Goal: Task Accomplishment & Management: Use online tool/utility

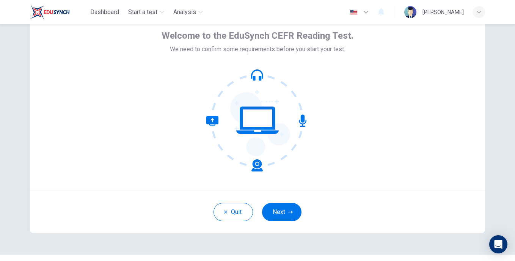
scroll to position [37, 0]
click at [271, 216] on button "Next" at bounding box center [281, 212] width 39 height 18
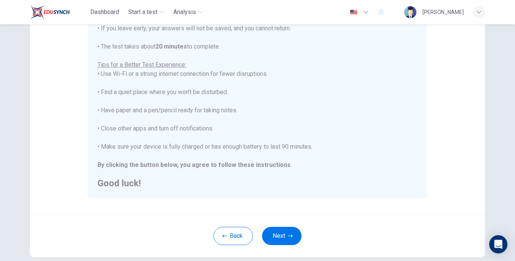
scroll to position [120, 0]
click at [282, 238] on button "Next" at bounding box center [281, 234] width 39 height 18
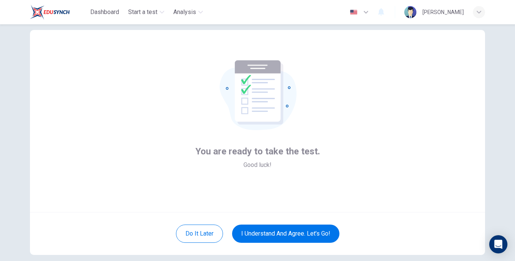
scroll to position [15, 0]
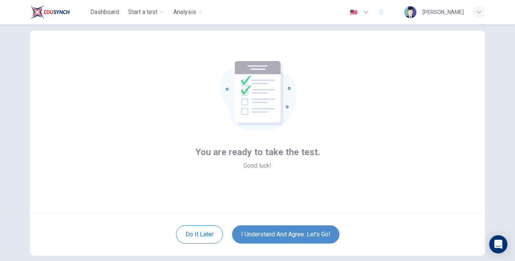
click at [291, 230] on button "I understand and agree. Let’s go!" at bounding box center [285, 234] width 107 height 18
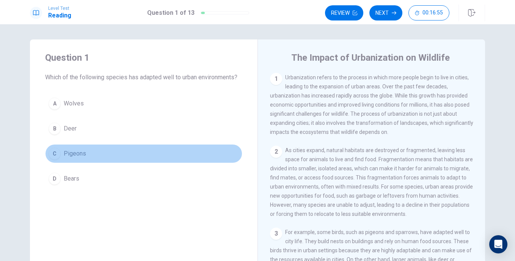
click at [55, 154] on div "C" at bounding box center [55, 153] width 12 height 12
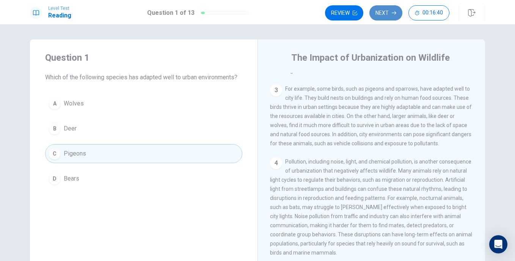
click at [388, 11] on button "Next" at bounding box center [385, 12] width 33 height 15
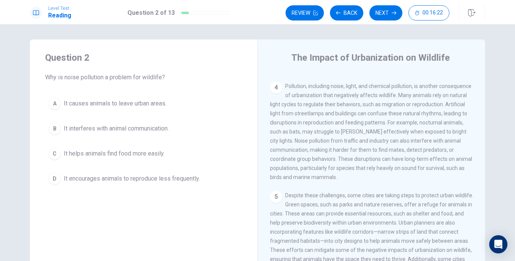
scroll to position [235, 0]
drag, startPoint x: 354, startPoint y: 147, endPoint x: 323, endPoint y: 153, distance: 32.2
click at [323, 153] on span "Pollution, including noise, light, and chemical pollution, is another consequen…" at bounding box center [371, 131] width 202 height 97
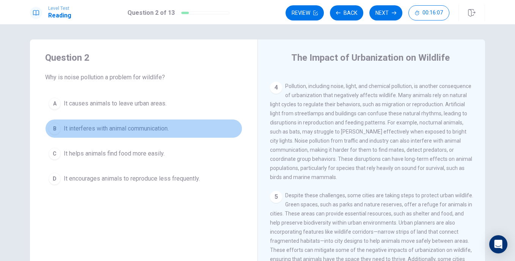
click at [135, 124] on span "It interferes with animal communication." at bounding box center [116, 128] width 105 height 9
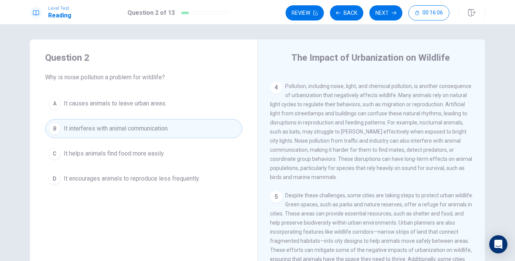
scroll to position [235, 0]
click at [385, 16] on button "Next" at bounding box center [385, 12] width 33 height 15
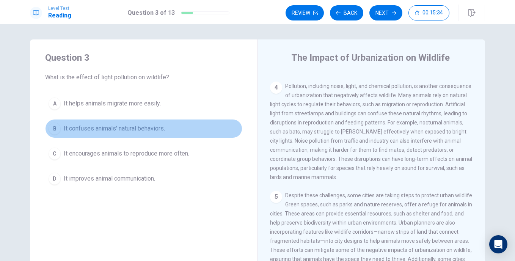
click at [107, 124] on button "B It confuses animals' natural behaviors." at bounding box center [143, 128] width 197 height 19
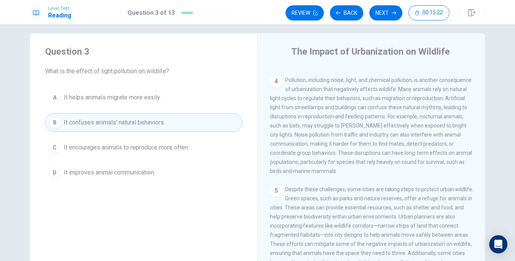
scroll to position [0, 0]
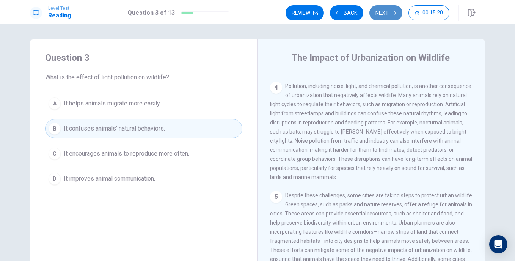
click at [382, 15] on button "Next" at bounding box center [385, 12] width 33 height 15
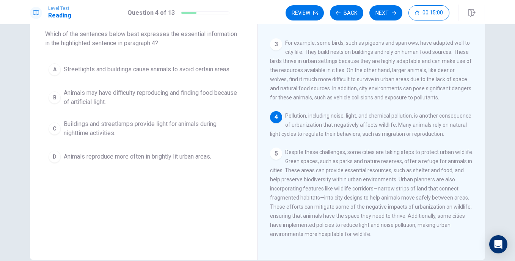
scroll to position [43, 0]
click at [329, 131] on div "4 Pollution, including noise, light, and chemical pollution, is another consequ…" at bounding box center [371, 124] width 203 height 27
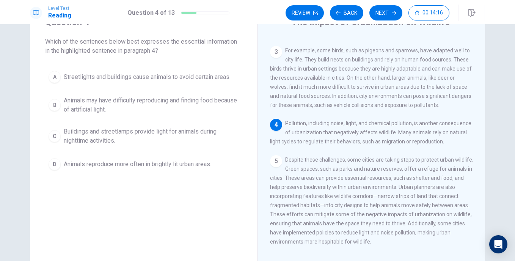
scroll to position [161, 0]
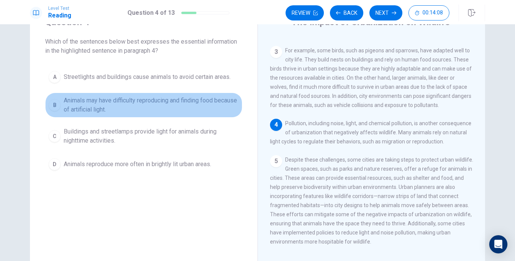
click at [159, 101] on span "Animals may have difficulty reproducing and finding food because of artificial …" at bounding box center [151, 105] width 175 height 18
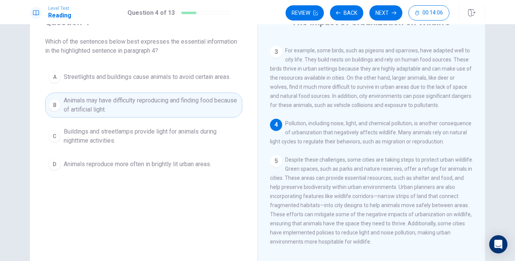
scroll to position [169, 0]
click at [388, 15] on button "Next" at bounding box center [385, 12] width 33 height 15
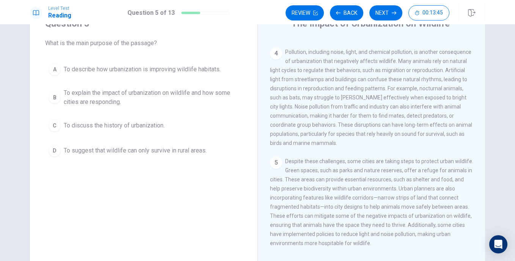
scroll to position [0, 0]
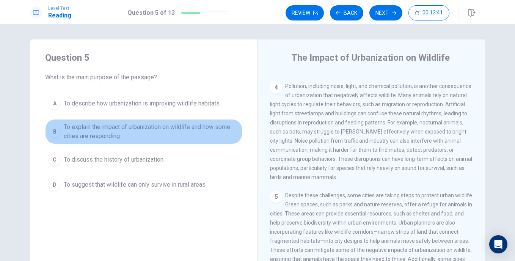
click at [190, 125] on span "To explain the impact of urbanization on wildlife and how some cities are respo…" at bounding box center [151, 131] width 175 height 18
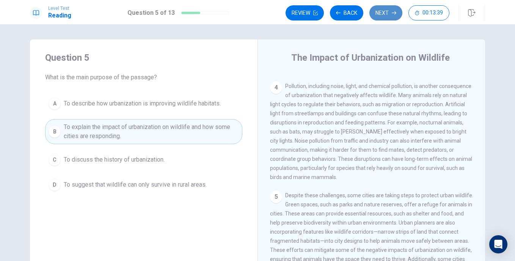
click at [388, 19] on button "Next" at bounding box center [385, 12] width 33 height 15
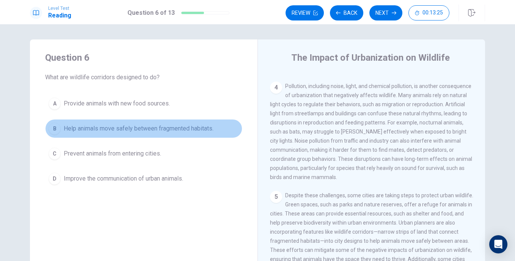
click at [142, 128] on span "Help animals move safely between fragmented habitats." at bounding box center [139, 128] width 150 height 9
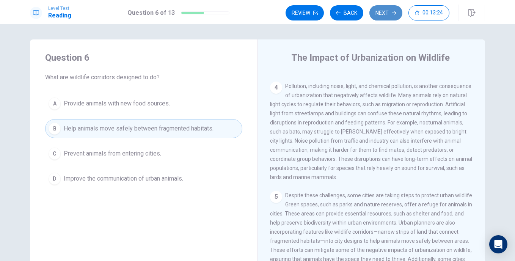
click at [382, 16] on button "Next" at bounding box center [385, 12] width 33 height 15
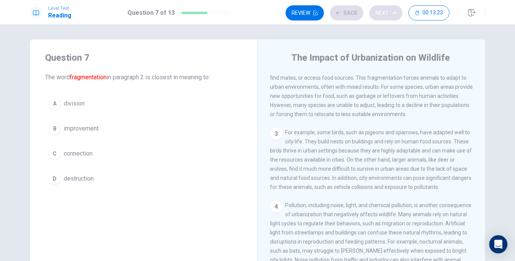
scroll to position [75, 0]
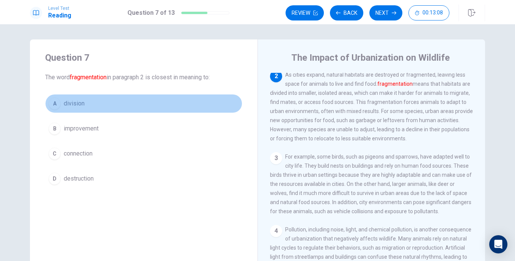
click at [66, 103] on span "division" at bounding box center [74, 103] width 21 height 9
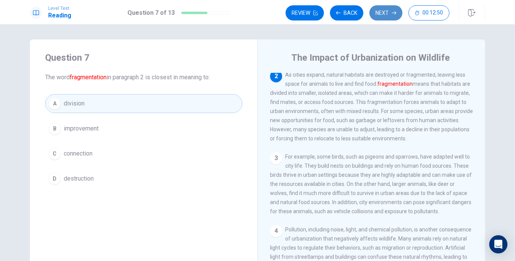
click at [387, 17] on button "Next" at bounding box center [385, 12] width 33 height 15
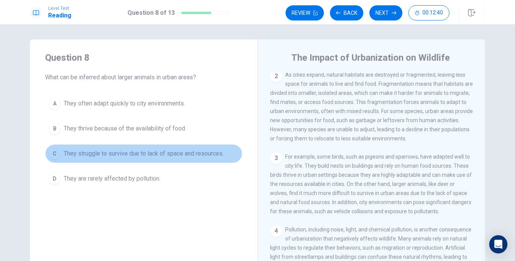
click at [121, 154] on span "They struggle to survive due to lack of space and resources." at bounding box center [144, 153] width 160 height 9
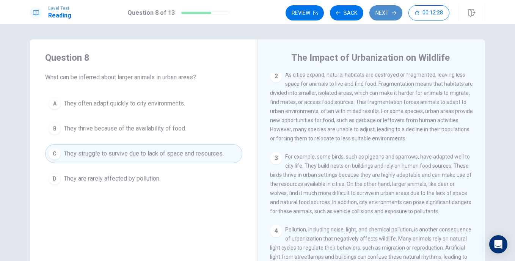
click at [381, 15] on button "Next" at bounding box center [385, 12] width 33 height 15
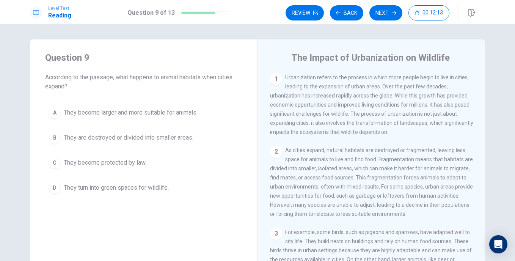
scroll to position [0, 0]
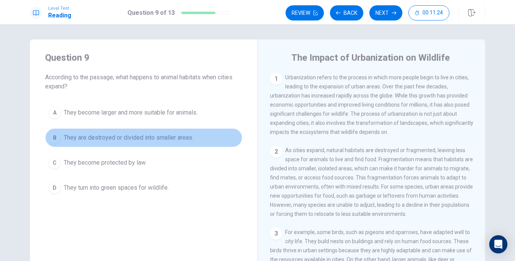
click at [161, 139] on span "They are destroyed or divided into smaller areas." at bounding box center [129, 137] width 130 height 9
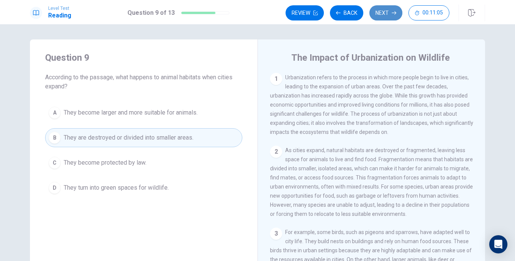
click at [388, 17] on button "Next" at bounding box center [385, 12] width 33 height 15
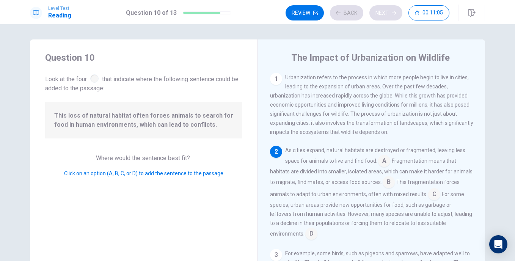
scroll to position [27, 0]
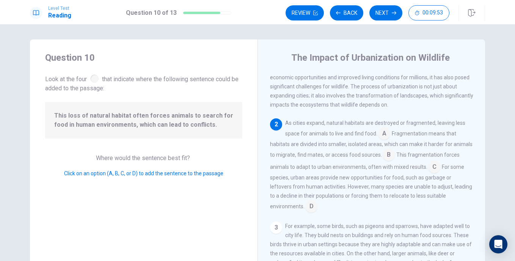
click at [440, 171] on input at bounding box center [434, 167] width 12 height 12
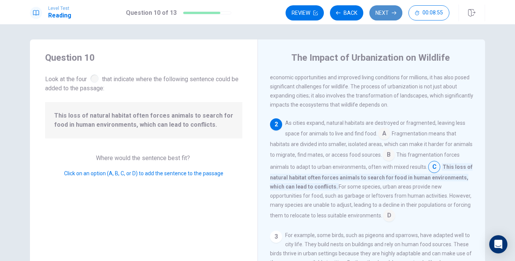
click at [391, 13] on button "Next" at bounding box center [385, 12] width 33 height 15
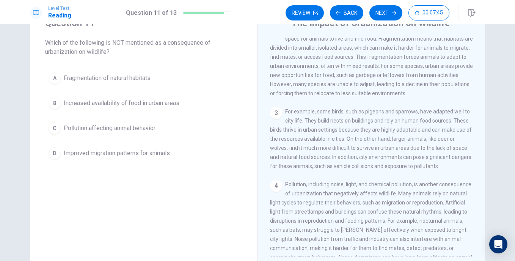
scroll to position [34, 0]
click at [123, 158] on button "D Improved migration patterns for animals." at bounding box center [143, 153] width 197 height 19
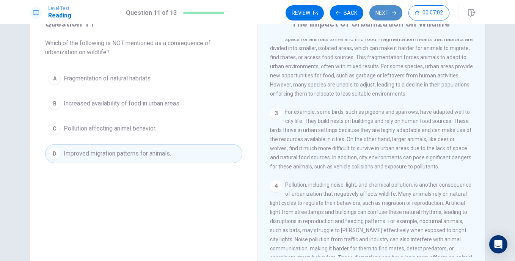
click at [381, 14] on button "Next" at bounding box center [385, 12] width 33 height 15
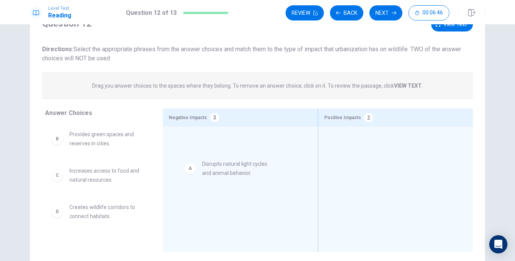
drag, startPoint x: 110, startPoint y: 145, endPoint x: 246, endPoint y: 175, distance: 139.7
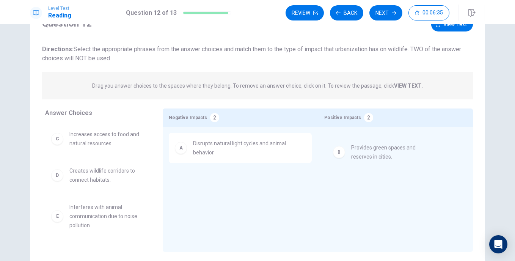
drag, startPoint x: 110, startPoint y: 138, endPoint x: 397, endPoint y: 152, distance: 287.2
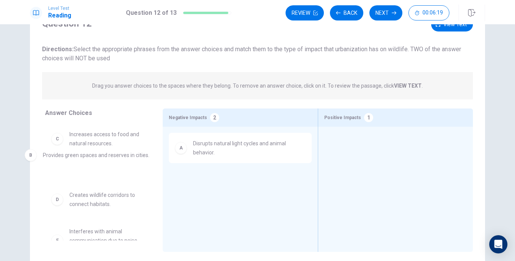
drag, startPoint x: 390, startPoint y: 154, endPoint x: 92, endPoint y: 162, distance: 297.6
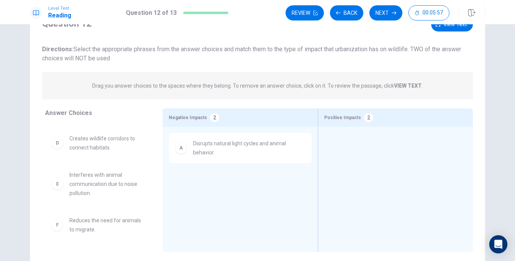
scroll to position [69, 0]
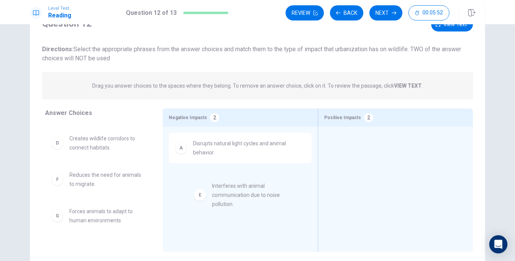
drag, startPoint x: 100, startPoint y: 186, endPoint x: 257, endPoint y: 195, distance: 157.9
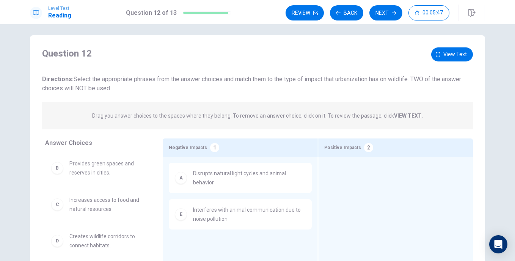
scroll to position [3, 0]
click at [443, 58] on span "View text" at bounding box center [454, 55] width 23 height 9
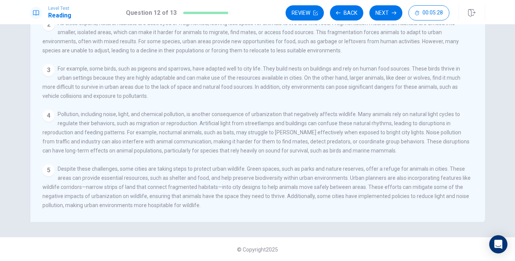
scroll to position [0, 0]
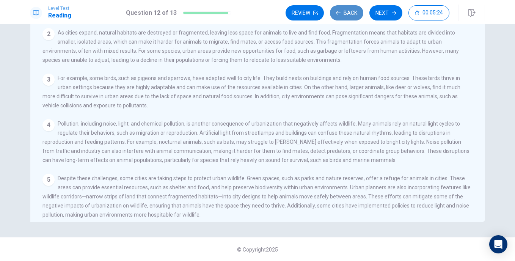
click at [356, 17] on button "Back" at bounding box center [346, 12] width 33 height 15
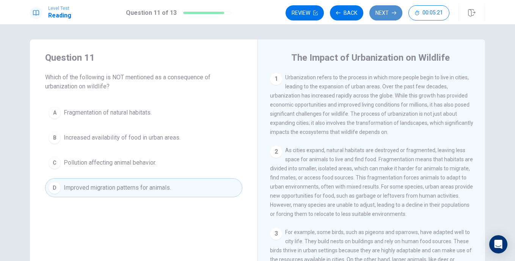
click at [391, 15] on button "Next" at bounding box center [385, 12] width 33 height 15
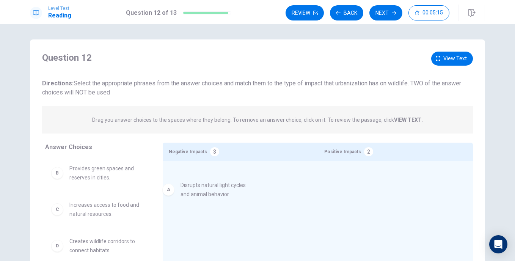
drag, startPoint x: 96, startPoint y: 181, endPoint x: 211, endPoint y: 198, distance: 116.1
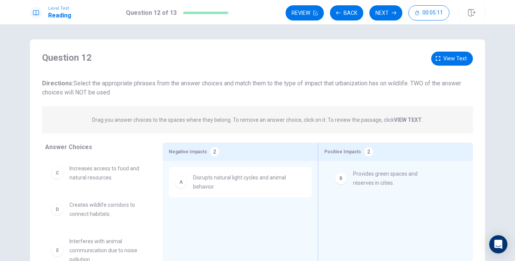
drag, startPoint x: 112, startPoint y: 173, endPoint x: 401, endPoint y: 180, distance: 288.8
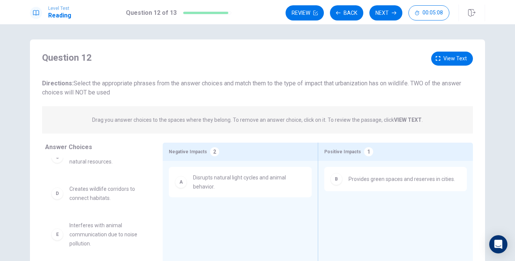
scroll to position [16, 0]
drag, startPoint x: 119, startPoint y: 196, endPoint x: 390, endPoint y: 220, distance: 272.4
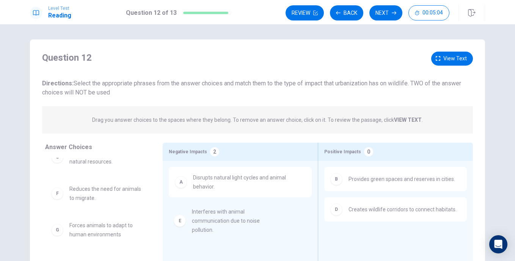
drag, startPoint x: 111, startPoint y: 199, endPoint x: 239, endPoint y: 224, distance: 130.7
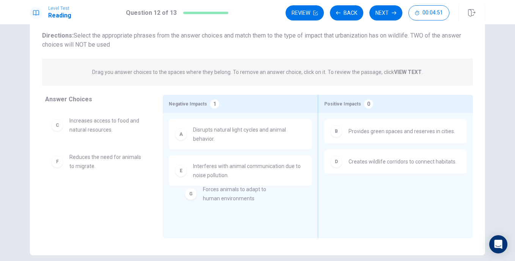
scroll to position [4, 0]
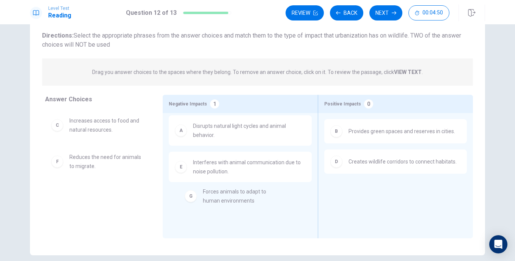
drag, startPoint x: 106, startPoint y: 205, endPoint x: 244, endPoint y: 205, distance: 138.3
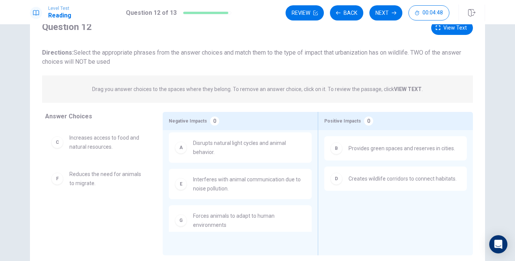
scroll to position [30, 0]
click at [386, 17] on button "Next" at bounding box center [385, 12] width 33 height 15
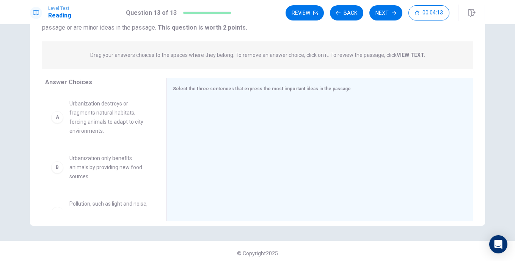
scroll to position [76, 0]
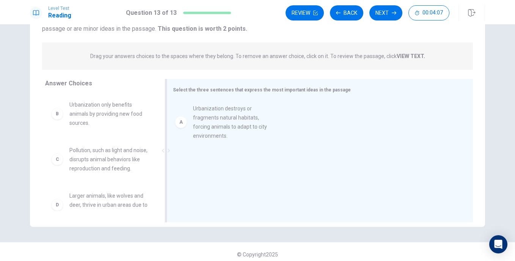
drag, startPoint x: 120, startPoint y: 123, endPoint x: 249, endPoint y: 128, distance: 128.9
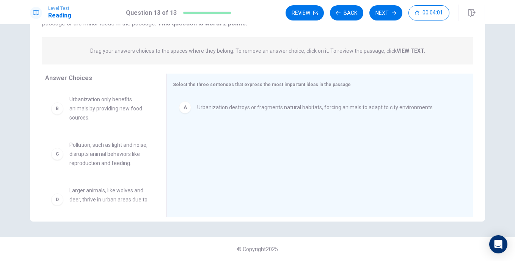
scroll to position [81, 0]
drag, startPoint x: 118, startPoint y: 163, endPoint x: 268, endPoint y: 154, distance: 149.6
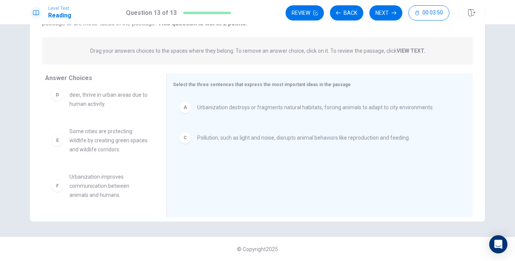
scroll to position [59, 0]
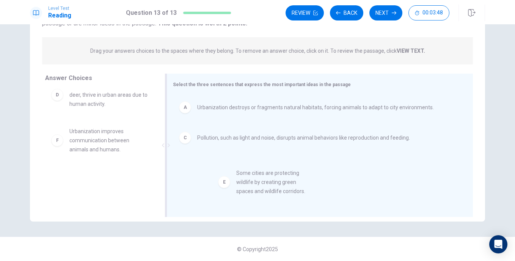
drag, startPoint x: 107, startPoint y: 131, endPoint x: 272, endPoint y: 173, distance: 170.3
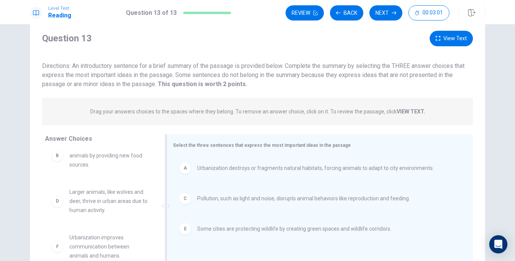
scroll to position [0, 0]
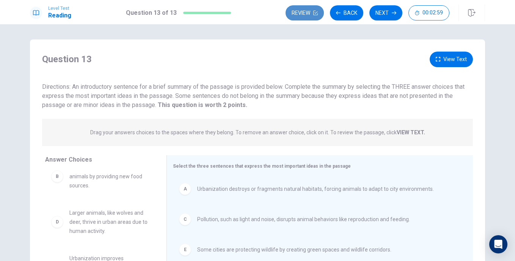
click at [307, 12] on button "Review" at bounding box center [304, 12] width 38 height 15
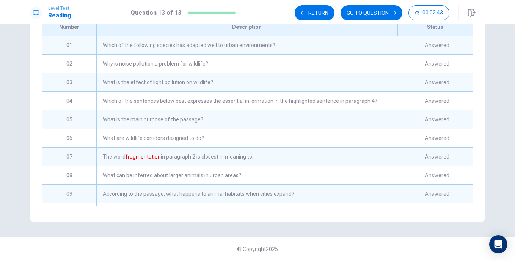
scroll to position [81, 0]
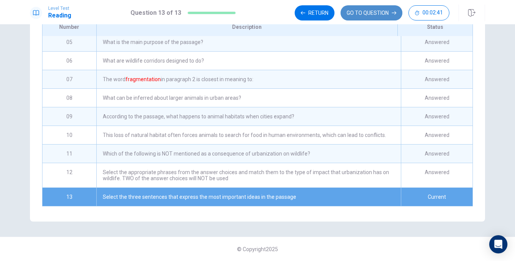
click at [360, 19] on button "GO TO QUESTION" at bounding box center [371, 12] width 62 height 15
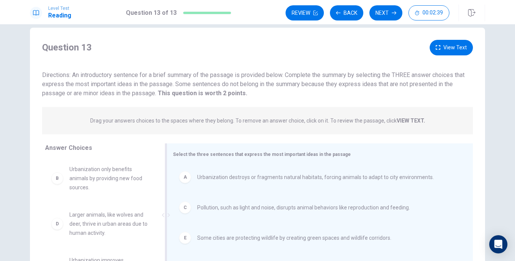
scroll to position [0, 0]
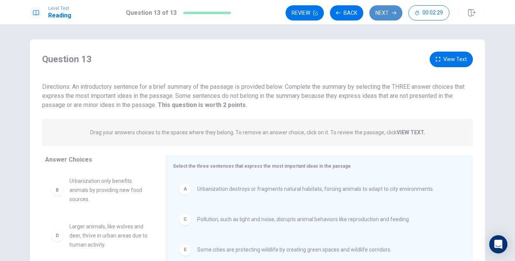
click at [394, 12] on icon "button" at bounding box center [393, 13] width 5 height 5
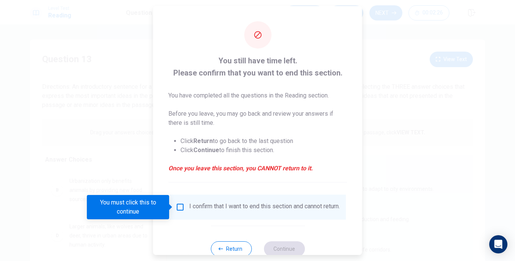
scroll to position [22, 0]
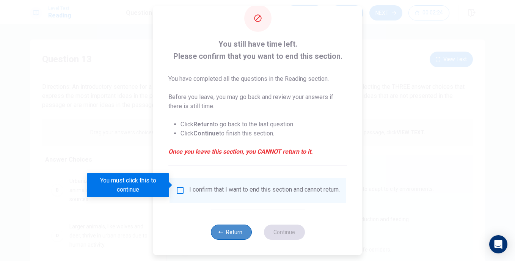
click at [225, 229] on button "Return" at bounding box center [230, 231] width 41 height 15
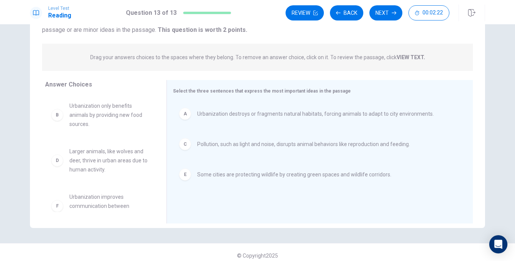
scroll to position [0, 0]
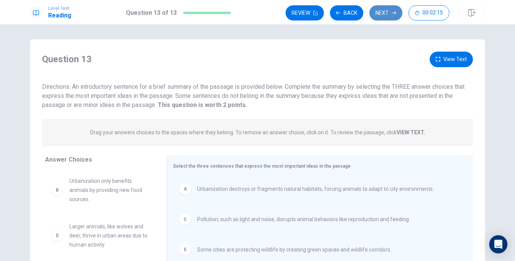
click at [389, 15] on button "Next" at bounding box center [385, 12] width 33 height 15
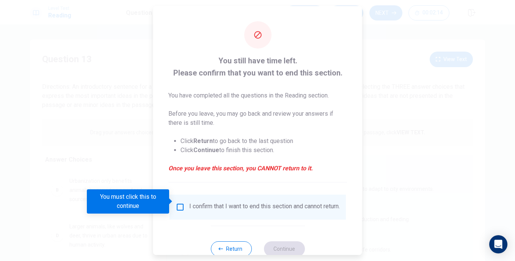
scroll to position [22, 0]
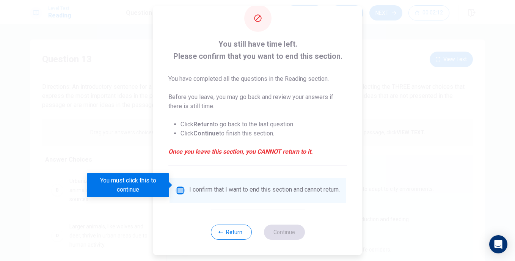
click at [179, 186] on input "You must click this to continue" at bounding box center [179, 190] width 9 height 9
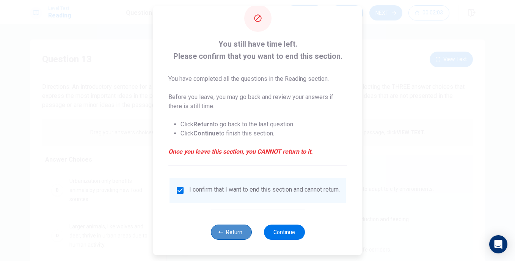
click at [232, 231] on button "Return" at bounding box center [230, 231] width 41 height 15
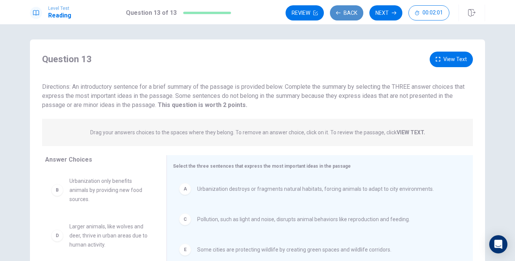
click at [350, 14] on button "Back" at bounding box center [346, 12] width 33 height 15
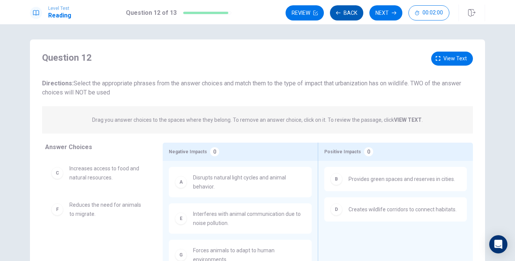
click at [350, 14] on button "Back" at bounding box center [346, 12] width 33 height 15
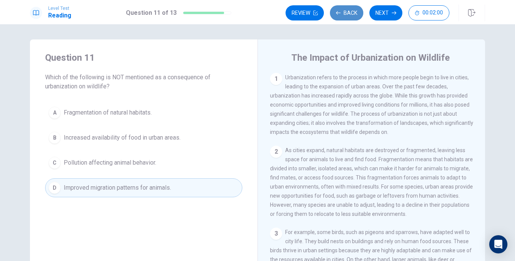
click at [350, 14] on button "Back" at bounding box center [346, 12] width 33 height 15
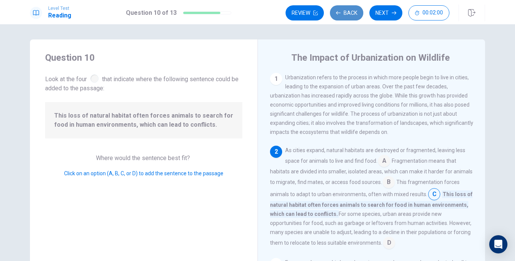
click at [350, 14] on button "Back" at bounding box center [346, 12] width 33 height 15
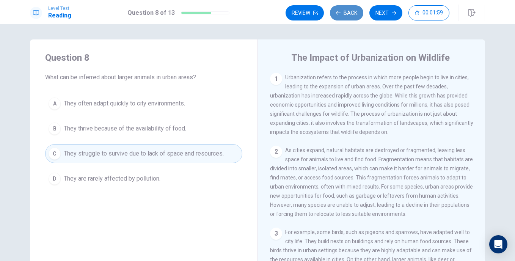
click at [350, 14] on button "Back" at bounding box center [346, 12] width 33 height 15
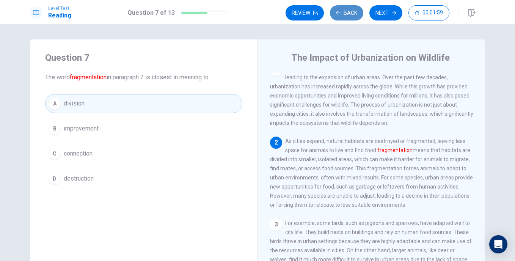
click at [350, 14] on button "Back" at bounding box center [346, 12] width 33 height 15
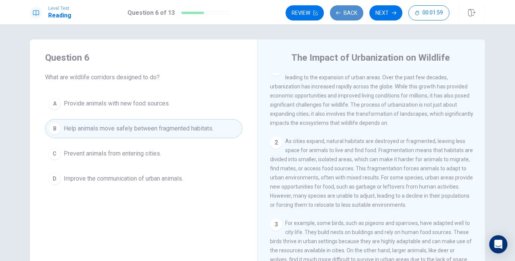
click at [350, 14] on button "Back" at bounding box center [346, 12] width 33 height 15
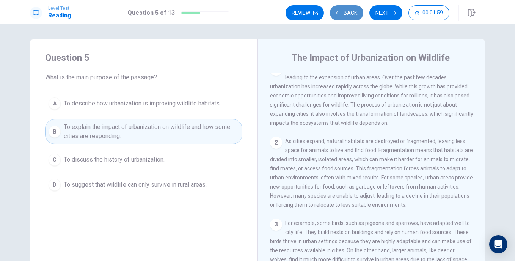
click at [350, 14] on button "Back" at bounding box center [346, 12] width 33 height 15
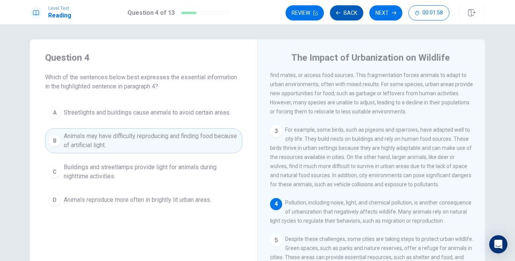
scroll to position [131, 0]
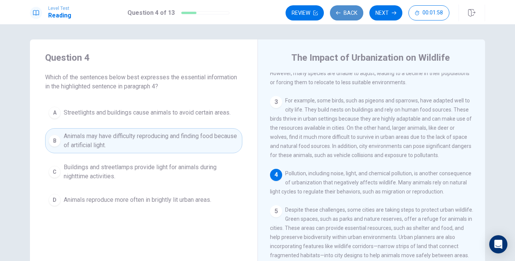
click at [350, 14] on button "Back" at bounding box center [346, 12] width 33 height 15
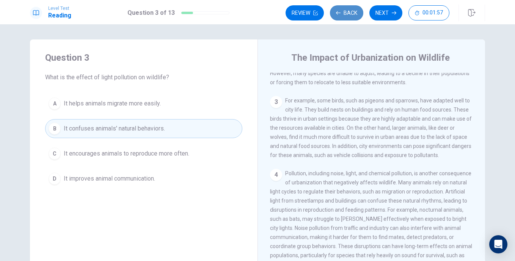
click at [350, 14] on button "Back" at bounding box center [346, 12] width 33 height 15
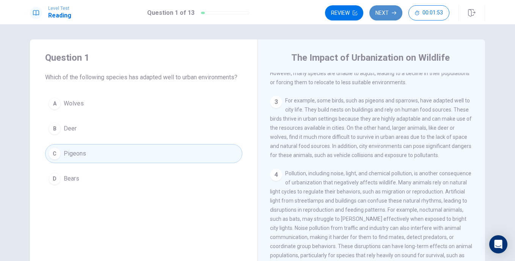
click at [397, 12] on button "Next" at bounding box center [385, 12] width 33 height 15
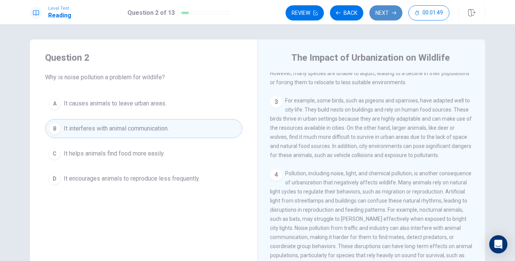
click at [397, 12] on button "Next" at bounding box center [385, 12] width 33 height 15
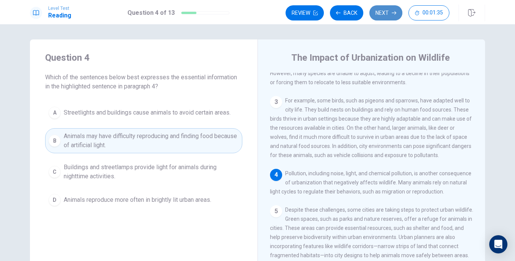
click at [397, 12] on button "Next" at bounding box center [385, 12] width 33 height 15
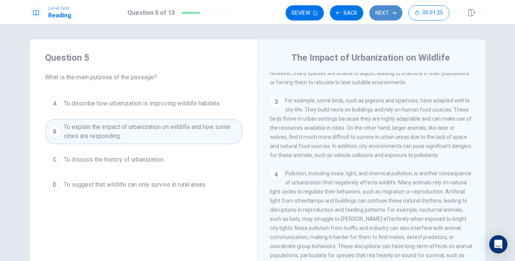
click at [397, 12] on button "Next" at bounding box center [385, 12] width 33 height 15
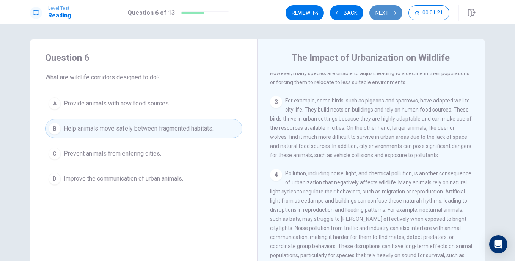
click at [397, 12] on button "Next" at bounding box center [385, 12] width 33 height 15
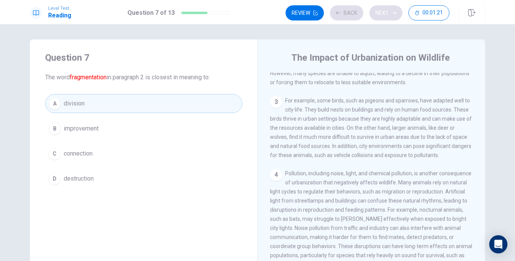
scroll to position [75, 0]
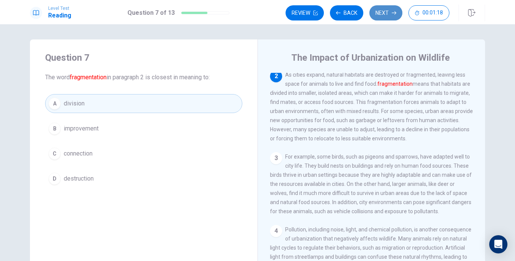
click at [397, 12] on button "Next" at bounding box center [385, 12] width 33 height 15
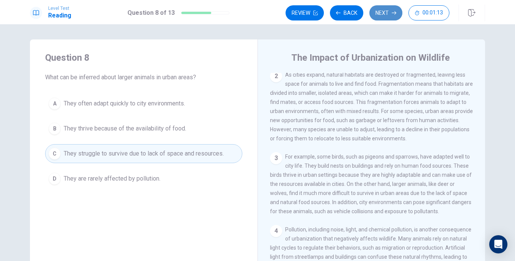
click at [397, 12] on button "Next" at bounding box center [385, 12] width 33 height 15
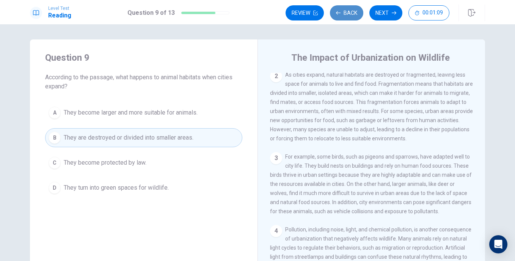
click at [347, 11] on button "Back" at bounding box center [346, 12] width 33 height 15
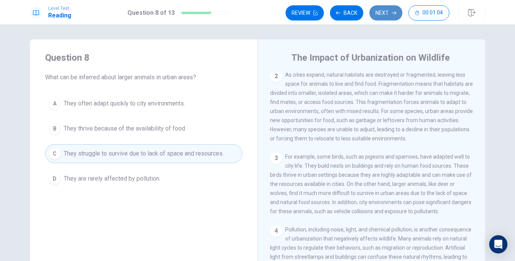
click at [384, 18] on button "Next" at bounding box center [385, 12] width 33 height 15
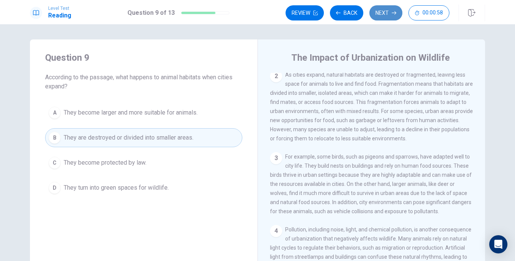
click at [384, 18] on button "Next" at bounding box center [385, 12] width 33 height 15
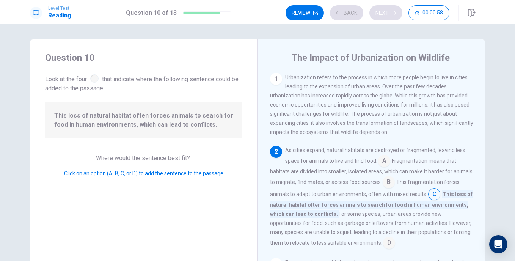
scroll to position [36, 0]
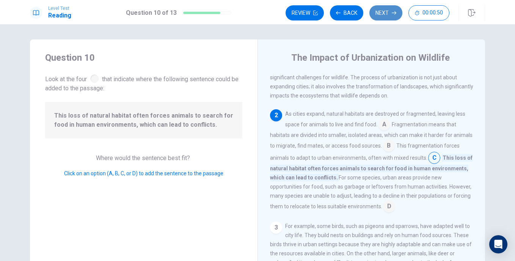
click at [384, 18] on button "Next" at bounding box center [385, 12] width 33 height 15
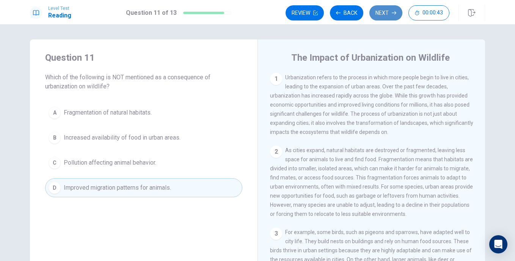
click at [384, 18] on button "Next" at bounding box center [385, 12] width 33 height 15
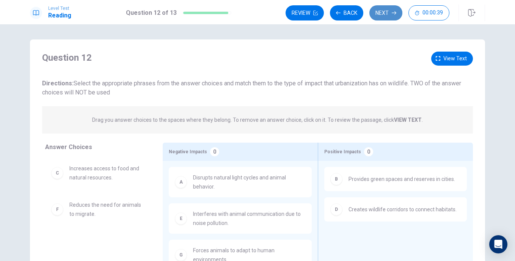
click at [385, 12] on button "Next" at bounding box center [385, 12] width 33 height 15
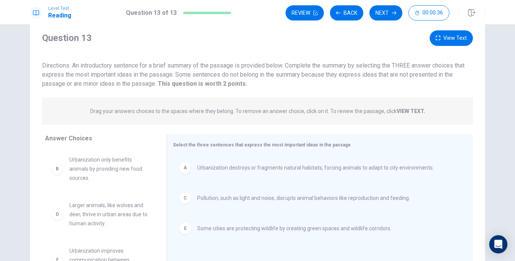
scroll to position [22, 0]
click at [385, 17] on button "Next" at bounding box center [385, 12] width 33 height 15
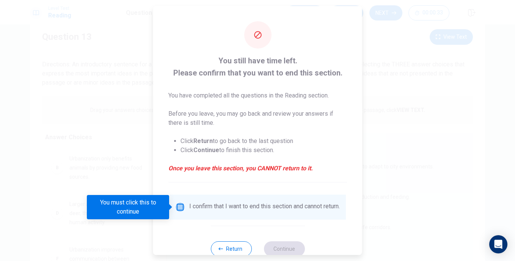
click at [180, 208] on input "You must click this to continue" at bounding box center [179, 206] width 9 height 9
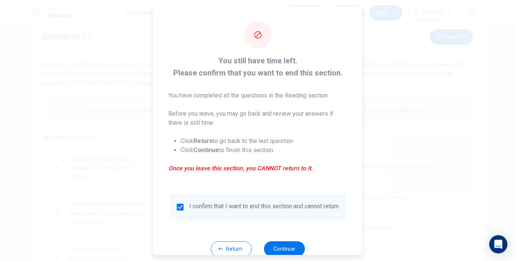
scroll to position [22, 0]
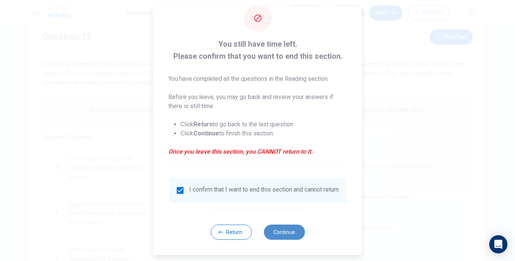
click at [281, 235] on button "Continue" at bounding box center [283, 231] width 41 height 15
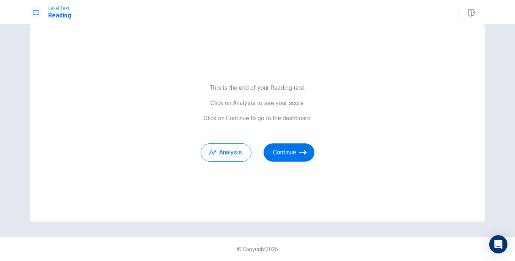
scroll to position [15, 0]
click at [236, 155] on button "Analysis" at bounding box center [225, 152] width 51 height 18
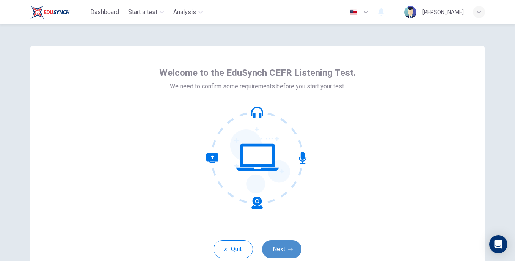
click at [291, 241] on button "Next" at bounding box center [281, 249] width 39 height 18
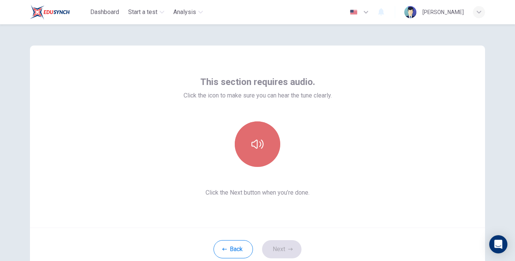
click at [258, 145] on icon "button" at bounding box center [257, 143] width 12 height 9
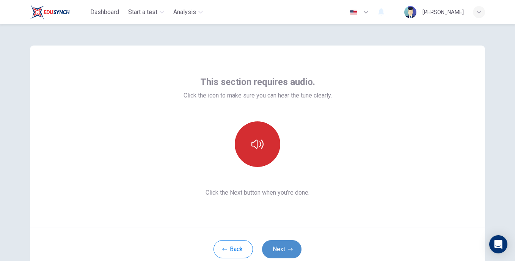
click at [285, 247] on button "Next" at bounding box center [281, 249] width 39 height 18
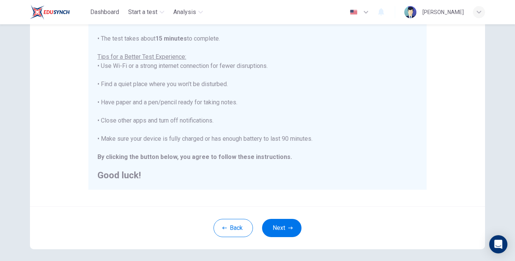
scroll to position [127, 0]
click at [279, 223] on button "Next" at bounding box center [281, 227] width 39 height 18
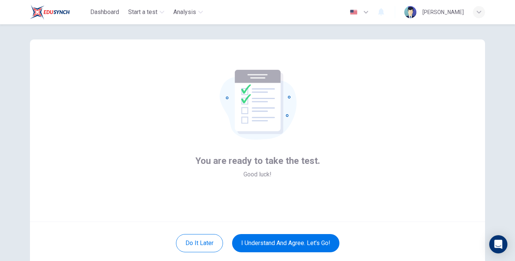
scroll to position [0, 0]
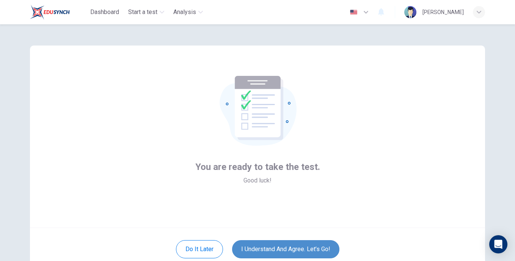
click at [293, 250] on button "I understand and agree. Let’s go!" at bounding box center [285, 249] width 107 height 18
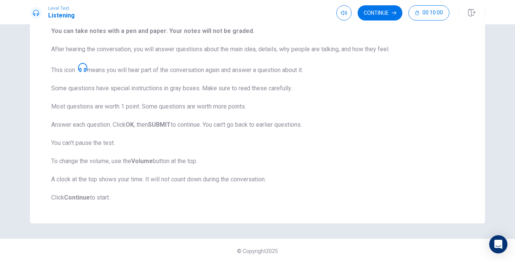
scroll to position [103, 0]
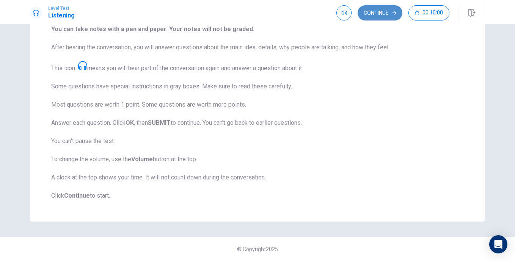
click at [380, 16] on button "Continue" at bounding box center [379, 12] width 45 height 15
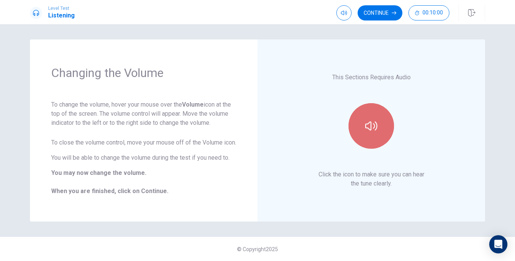
click at [365, 132] on button "button" at bounding box center [370, 125] width 45 height 45
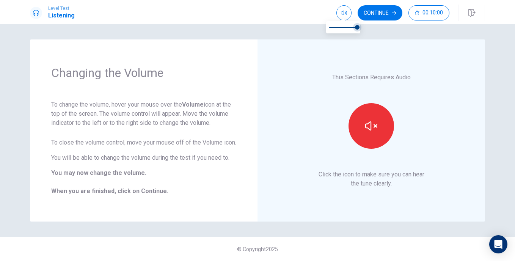
type input "0.8"
click at [355, 27] on span at bounding box center [357, 27] width 5 height 5
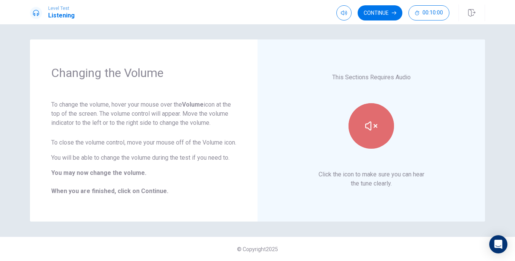
click at [370, 131] on icon "button" at bounding box center [371, 126] width 12 height 12
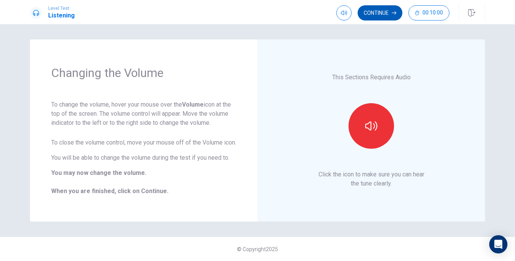
click at [376, 14] on button "Continue" at bounding box center [379, 12] width 45 height 15
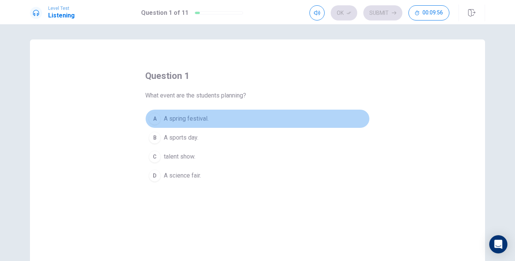
click at [194, 120] on span "A spring festival." at bounding box center [186, 118] width 45 height 9
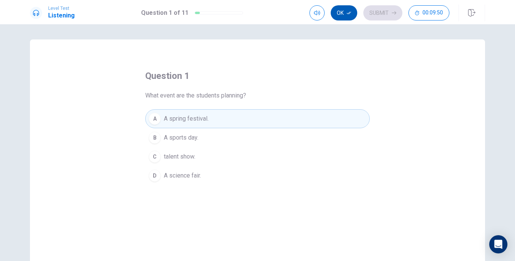
click at [345, 15] on button "Ok" at bounding box center [343, 12] width 27 height 15
click at [390, 12] on button "Submit" at bounding box center [382, 12] width 39 height 15
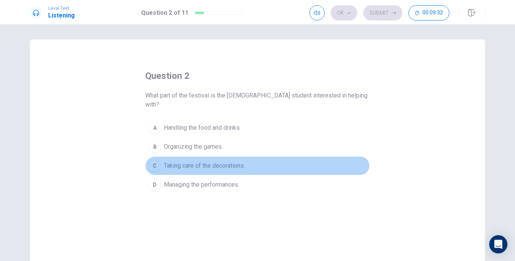
click at [186, 161] on span "Taking care of the decorations." at bounding box center [204, 165] width 81 height 9
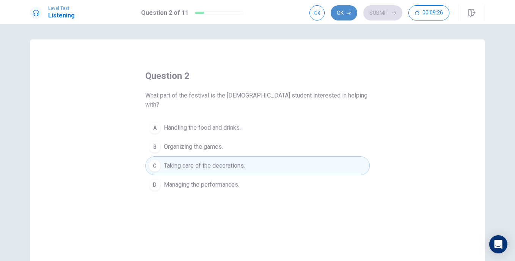
click at [342, 15] on button "Ok" at bounding box center [343, 12] width 27 height 15
click at [385, 15] on button "Submit" at bounding box center [382, 12] width 39 height 15
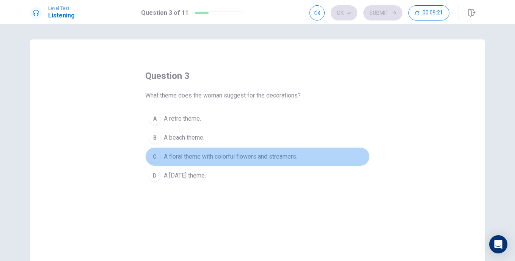
click at [180, 159] on span "A floral theme with colorful flowers and streamers." at bounding box center [230, 156] width 133 height 9
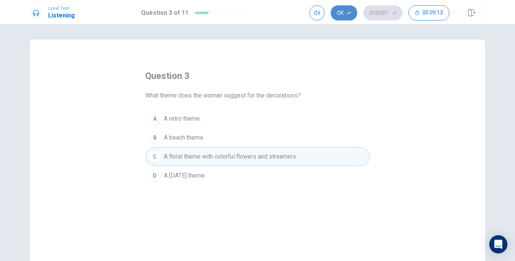
click at [341, 14] on button "Ok" at bounding box center [343, 12] width 27 height 15
click at [388, 12] on button "Submit" at bounding box center [382, 12] width 39 height 15
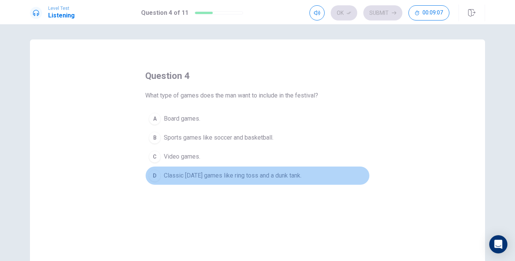
click at [190, 178] on span "Classic [DATE] games like ring toss and a dunk tank." at bounding box center [233, 175] width 138 height 9
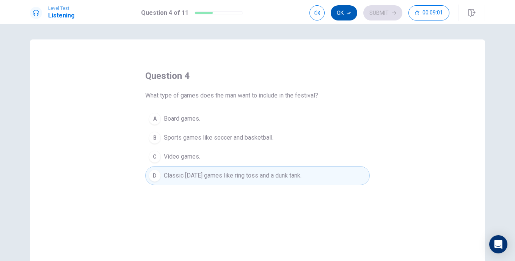
click at [344, 20] on button "Ok" at bounding box center [343, 12] width 27 height 15
click at [380, 14] on button "Submit" at bounding box center [382, 12] width 39 height 15
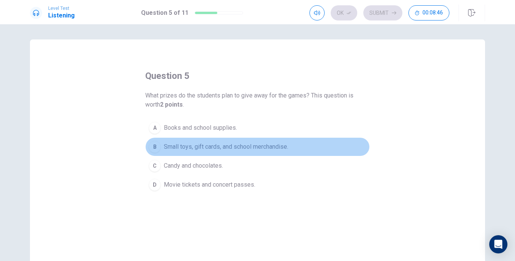
click at [205, 146] on span "Small toys, gift cards, and school merchandise." at bounding box center [226, 146] width 124 height 9
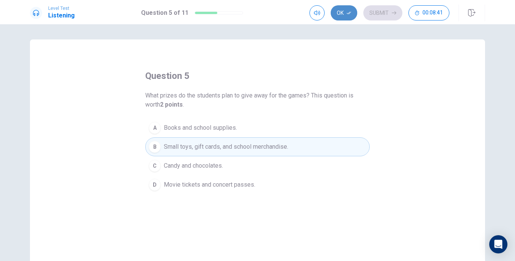
click at [349, 13] on icon "button" at bounding box center [348, 13] width 5 height 3
click at [372, 12] on button "Submit" at bounding box center [382, 12] width 39 height 15
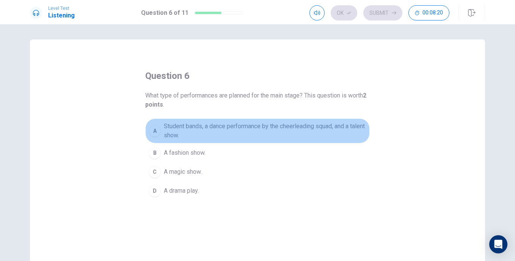
click at [208, 130] on span "Student bands, a dance performance by the cheerleading squad, and a talent show." at bounding box center [265, 131] width 202 height 18
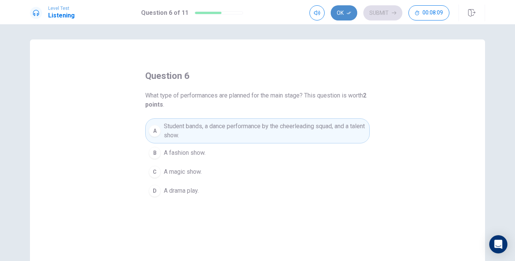
click at [344, 14] on button "Ok" at bounding box center [343, 12] width 27 height 15
click at [378, 16] on button "Submit" at bounding box center [382, 12] width 39 height 15
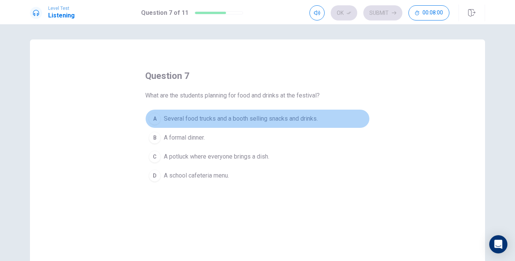
click at [247, 121] on span "Several food trucks and a booth selling snacks and drinks." at bounding box center [241, 118] width 154 height 9
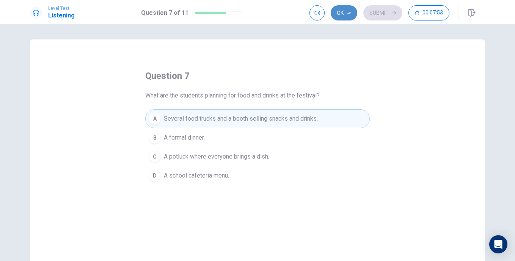
click at [342, 16] on button "Ok" at bounding box center [343, 12] width 27 height 15
click at [378, 15] on button "Submit" at bounding box center [382, 12] width 39 height 15
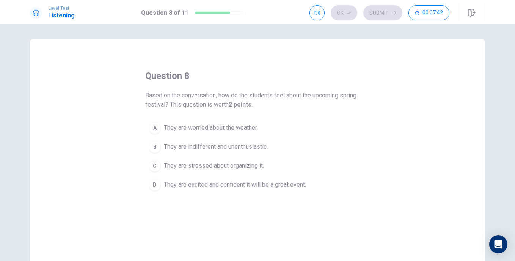
click at [219, 186] on span "They are excited and confident it will be a great event." at bounding box center [235, 184] width 142 height 9
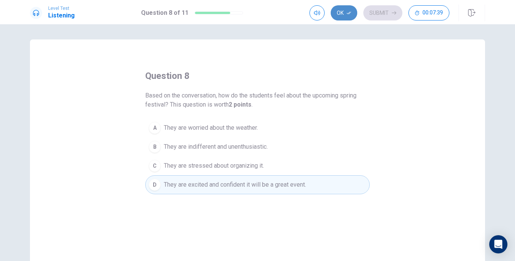
click at [346, 16] on button "Ok" at bounding box center [343, 12] width 27 height 15
click at [377, 17] on button "Submit" at bounding box center [382, 12] width 39 height 15
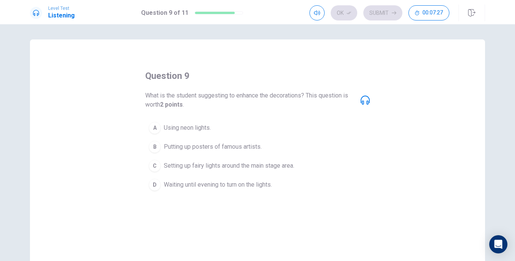
click at [361, 101] on icon at bounding box center [364, 99] width 9 height 9
click at [270, 164] on span "Setting up fairy lights around the main stage area." at bounding box center [229, 165] width 130 height 9
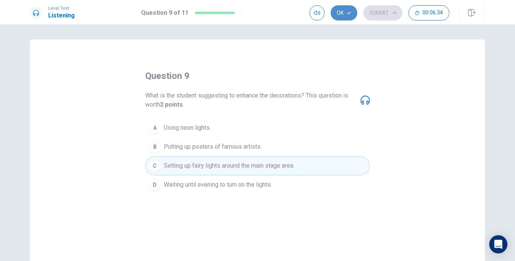
click at [347, 14] on icon "button" at bounding box center [348, 13] width 5 height 5
click at [384, 16] on button "Submit" at bounding box center [382, 12] width 39 height 15
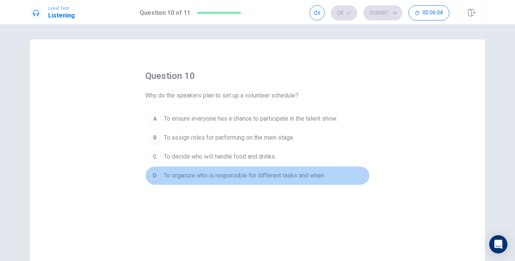
click at [226, 173] on span "To organize who is responsible for different tasks and when." at bounding box center [244, 175] width 161 height 9
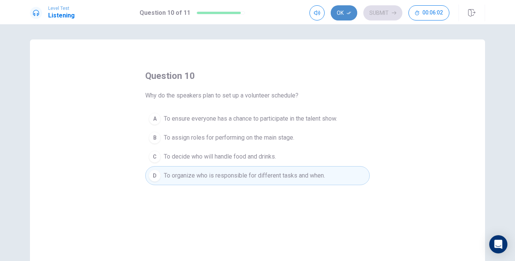
click at [343, 13] on button "Ok" at bounding box center [343, 12] width 27 height 15
click at [380, 14] on button "Submit" at bounding box center [382, 12] width 39 height 15
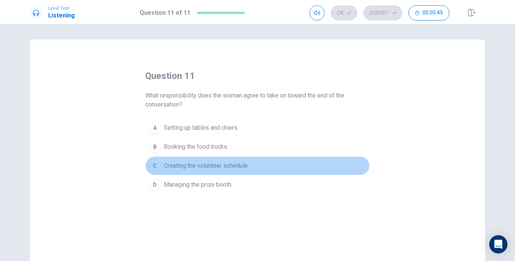
click at [191, 166] on span "Creating the volunteer schedule." at bounding box center [206, 165] width 85 height 9
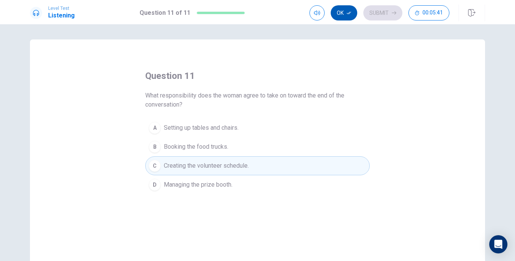
click at [347, 15] on button "Ok" at bounding box center [343, 12] width 27 height 15
click at [380, 15] on button "Submit" at bounding box center [382, 12] width 39 height 15
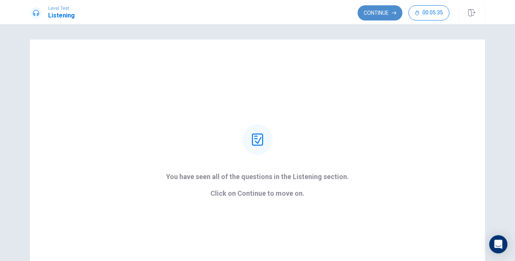
click at [378, 13] on button "Continue" at bounding box center [379, 12] width 45 height 15
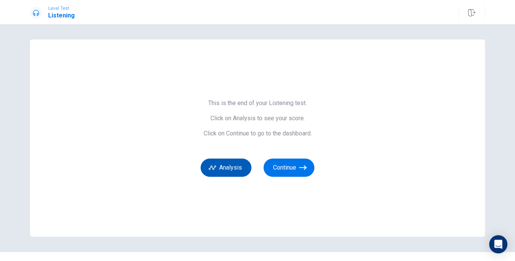
click at [227, 172] on button "Analysis" at bounding box center [225, 167] width 51 height 18
